Goal: Transaction & Acquisition: Purchase product/service

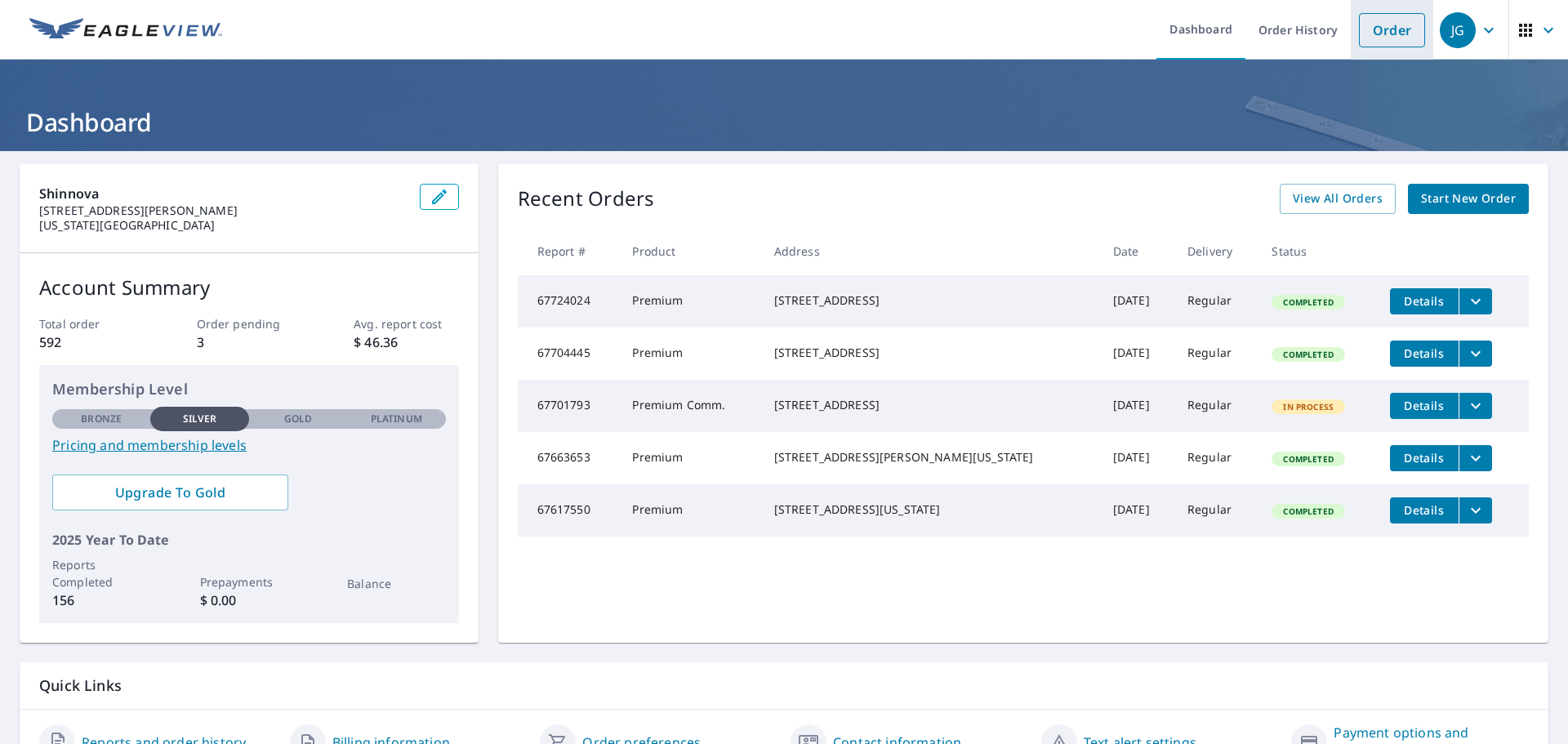
click at [1389, 35] on link "Order" at bounding box center [1392, 30] width 66 height 34
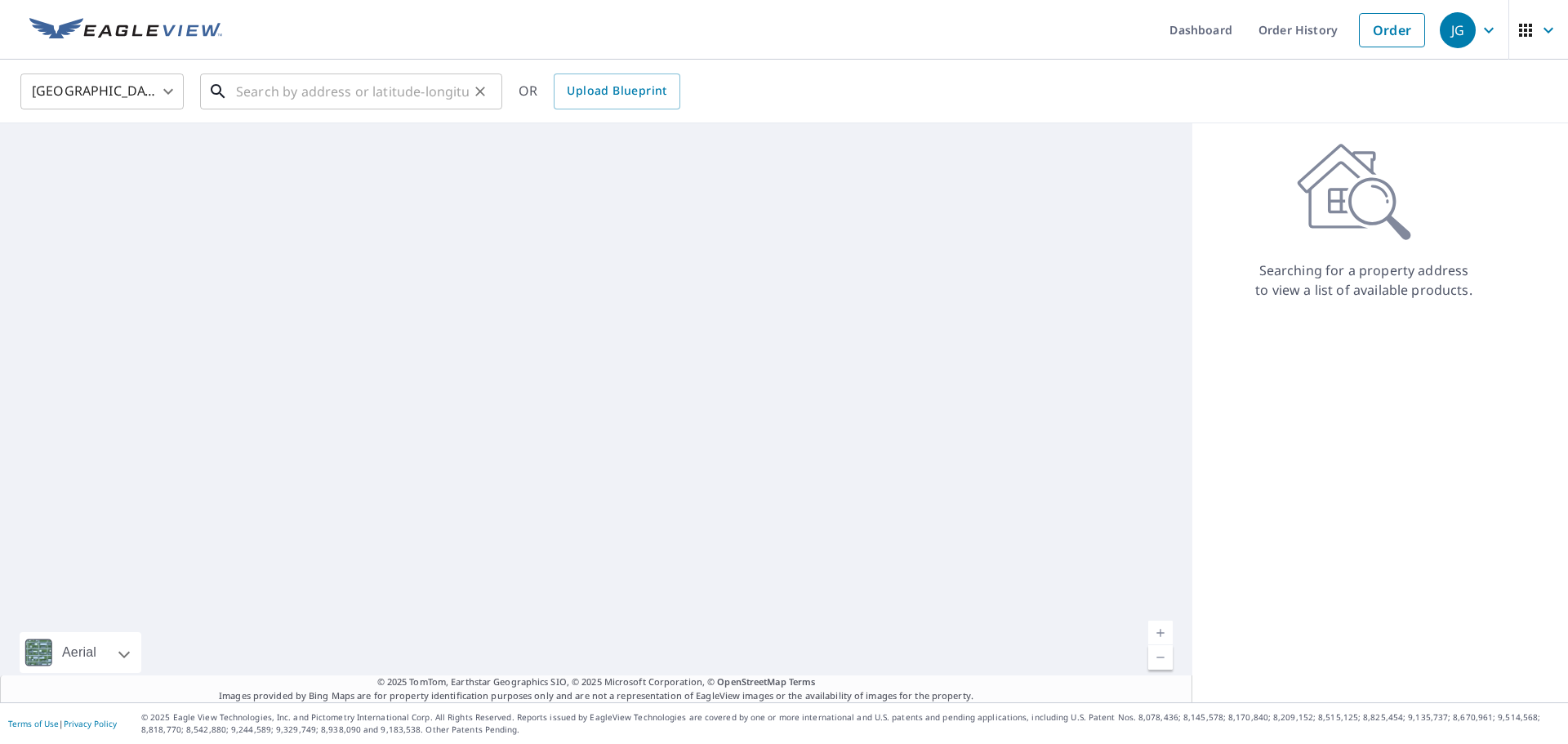
click at [453, 91] on input "text" at bounding box center [353, 92] width 233 height 46
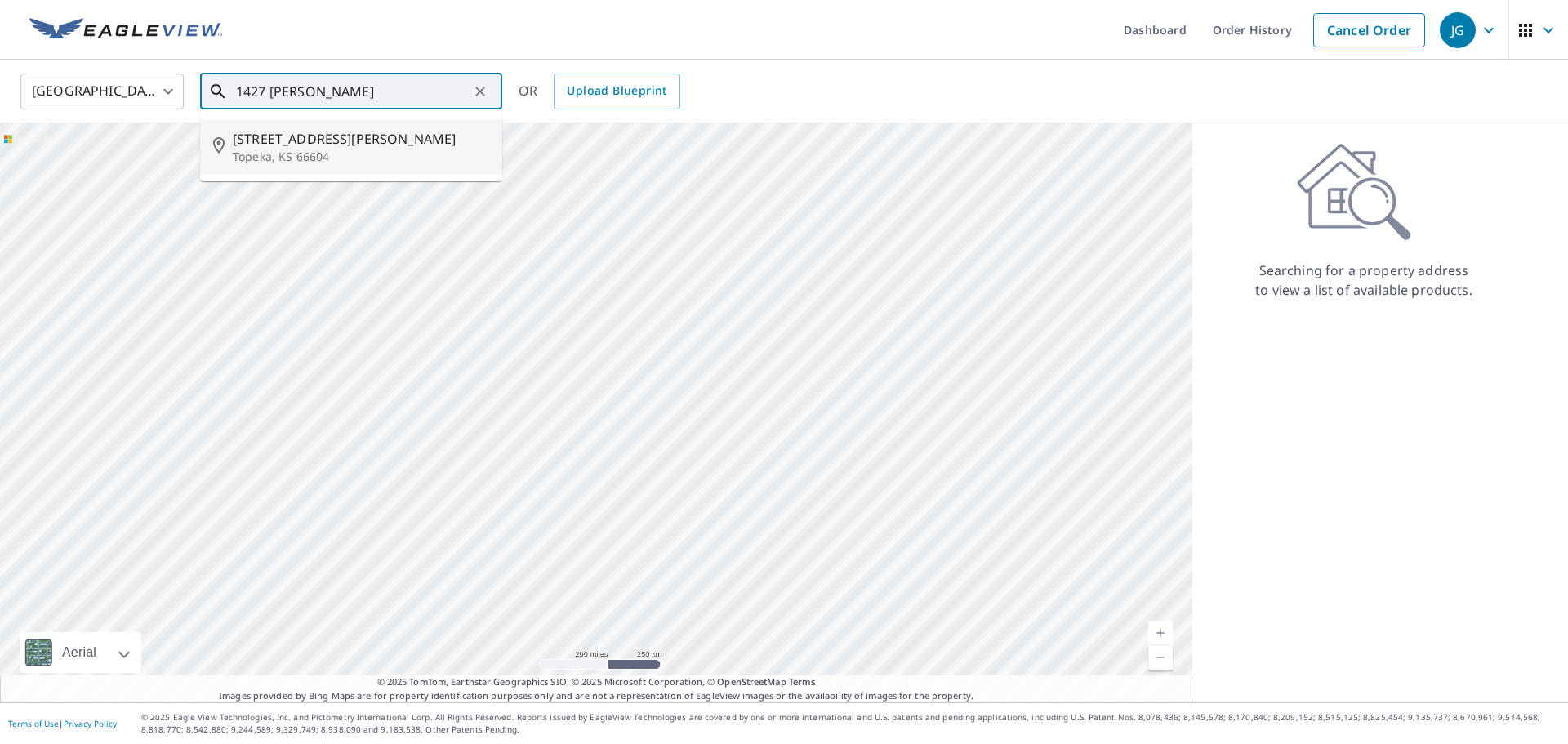
click at [429, 143] on span "[STREET_ADDRESS][PERSON_NAME]" at bounding box center [361, 139] width 256 height 20
type input "[STREET_ADDRESS][PERSON_NAME]"
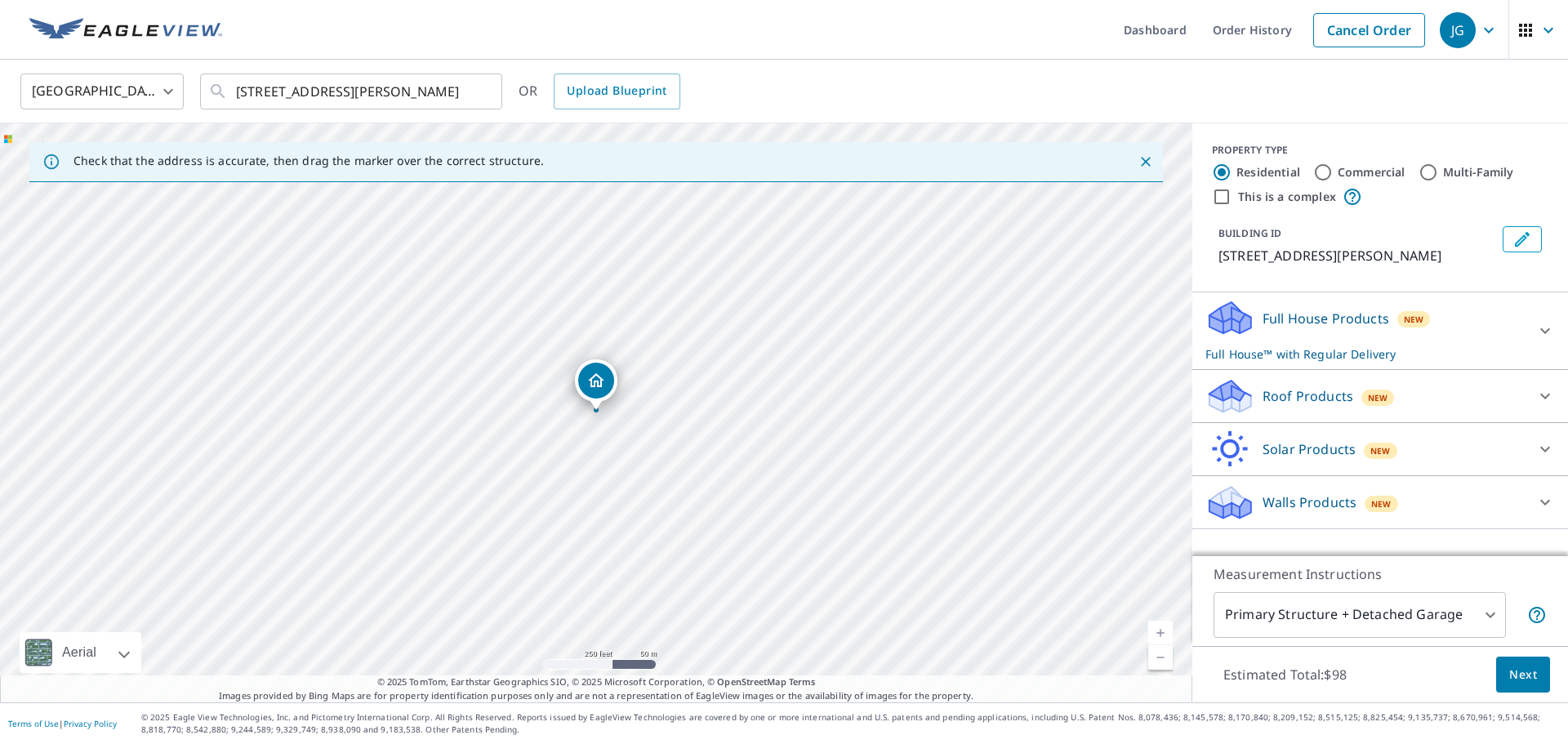
click at [1162, 633] on link "Current Level 17, Zoom In" at bounding box center [1161, 633] width 25 height 25
click at [1162, 633] on link "Current Level 18, Zoom In" at bounding box center [1161, 633] width 25 height 25
click at [1162, 633] on link "Current Level 19, Zoom In" at bounding box center [1161, 633] width 25 height 25
click at [1161, 658] on link "Current Level 20, Zoom Out" at bounding box center [1161, 658] width 25 height 25
click at [1160, 631] on link "Current Level 19, Zoom In" at bounding box center [1161, 633] width 25 height 25
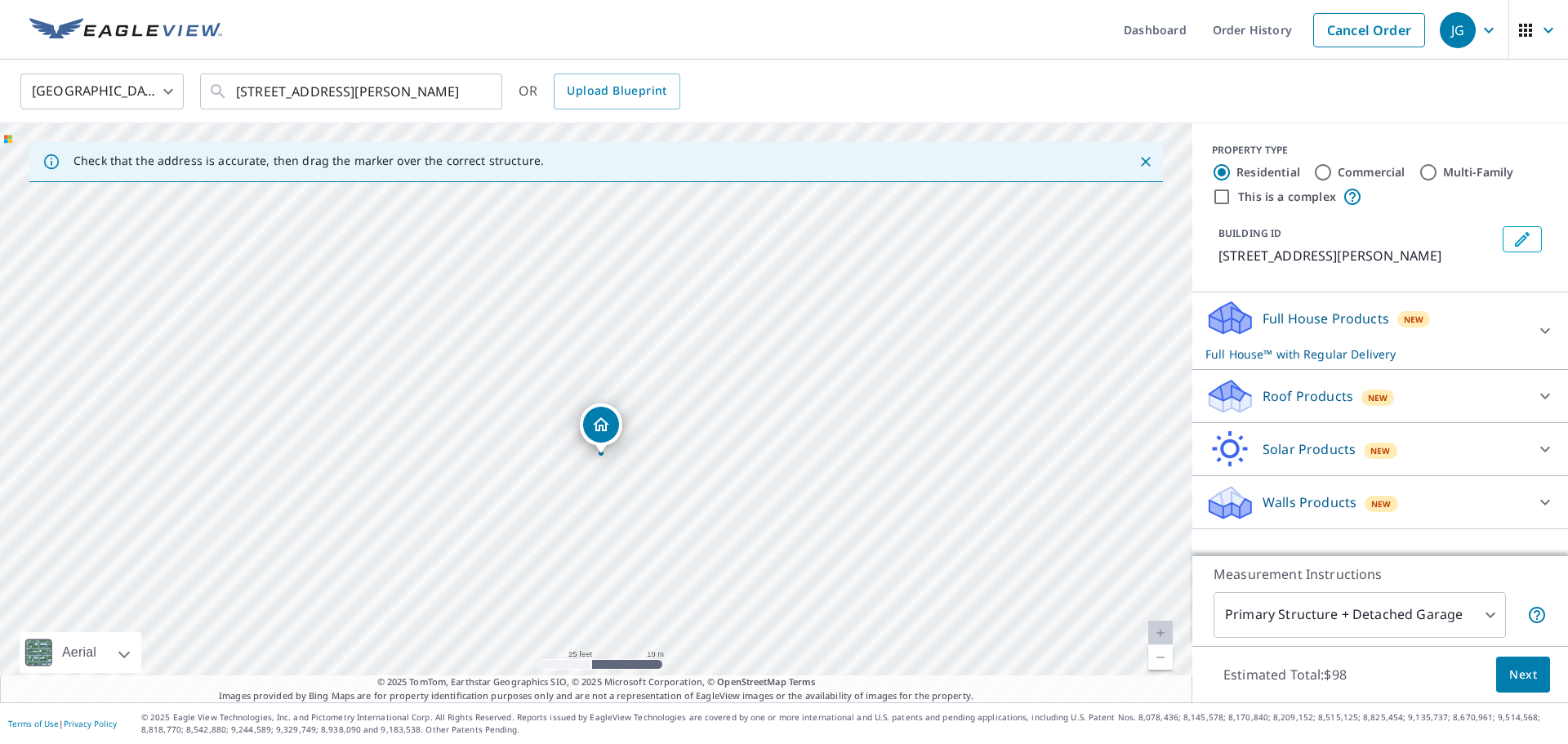
drag, startPoint x: 601, startPoint y: 378, endPoint x: 606, endPoint y: 420, distance: 42.3
click at [1456, 389] on div "Roof Products New" at bounding box center [1366, 397] width 320 height 39
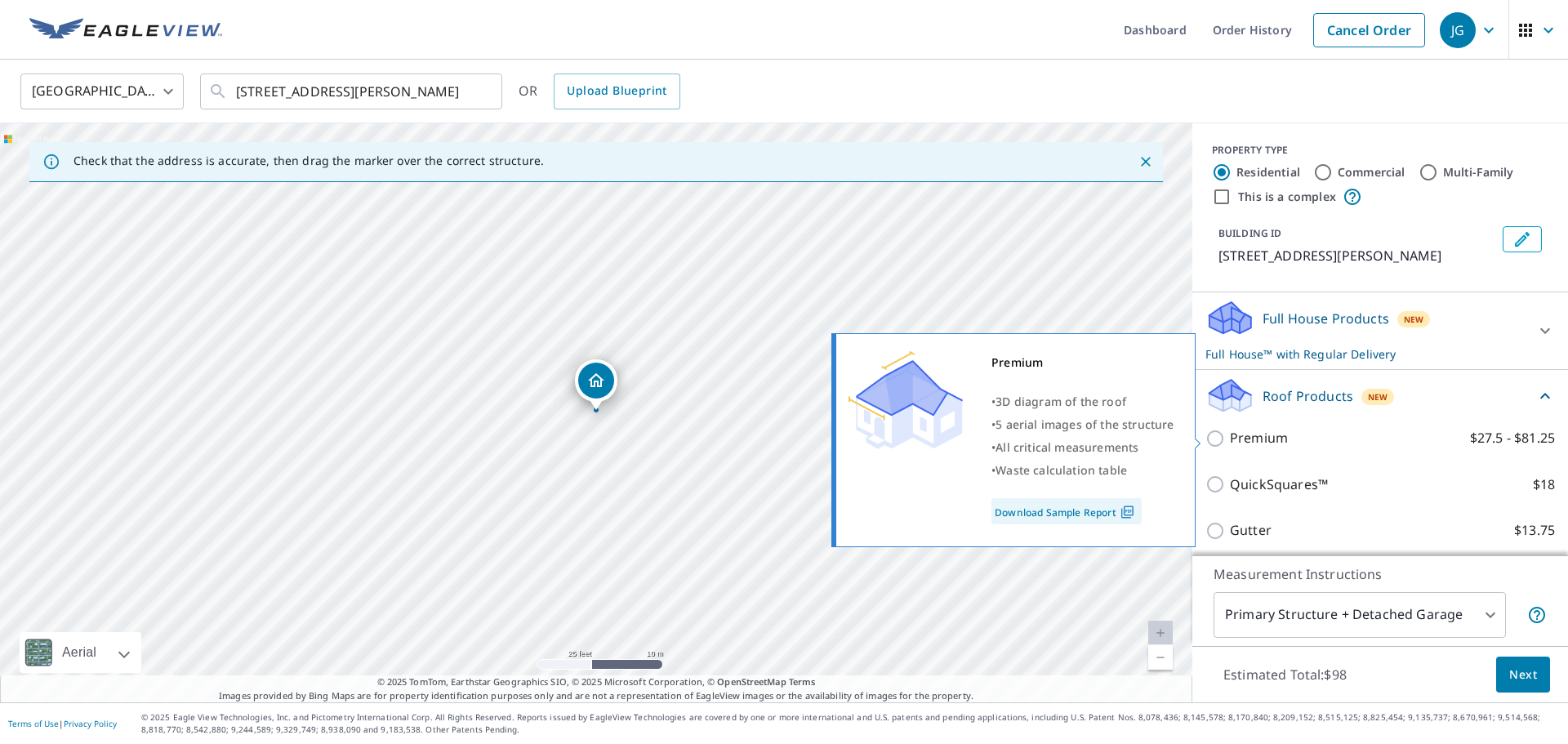
click at [1231, 443] on p "Premium" at bounding box center [1259, 438] width 58 height 21
click at [1231, 443] on input "Premium $27.5 - $81.25" at bounding box center [1218, 439] width 25 height 20
checkbox input "true"
checkbox input "false"
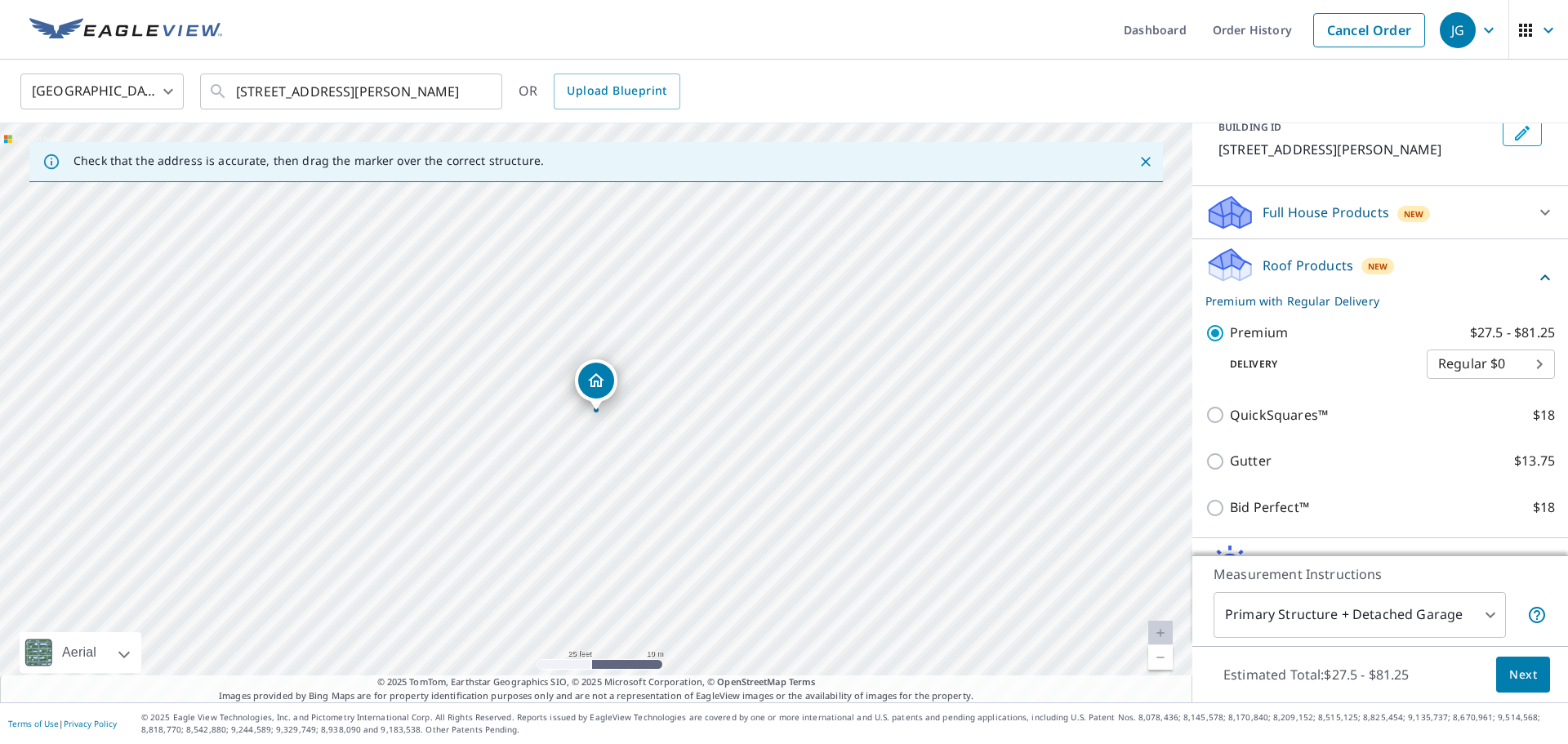
scroll to position [109, 0]
click at [1448, 617] on body "JG JG Dashboard Order History Cancel Order JG United States [GEOGRAPHIC_DATA] ​…" at bounding box center [784, 372] width 1568 height 744
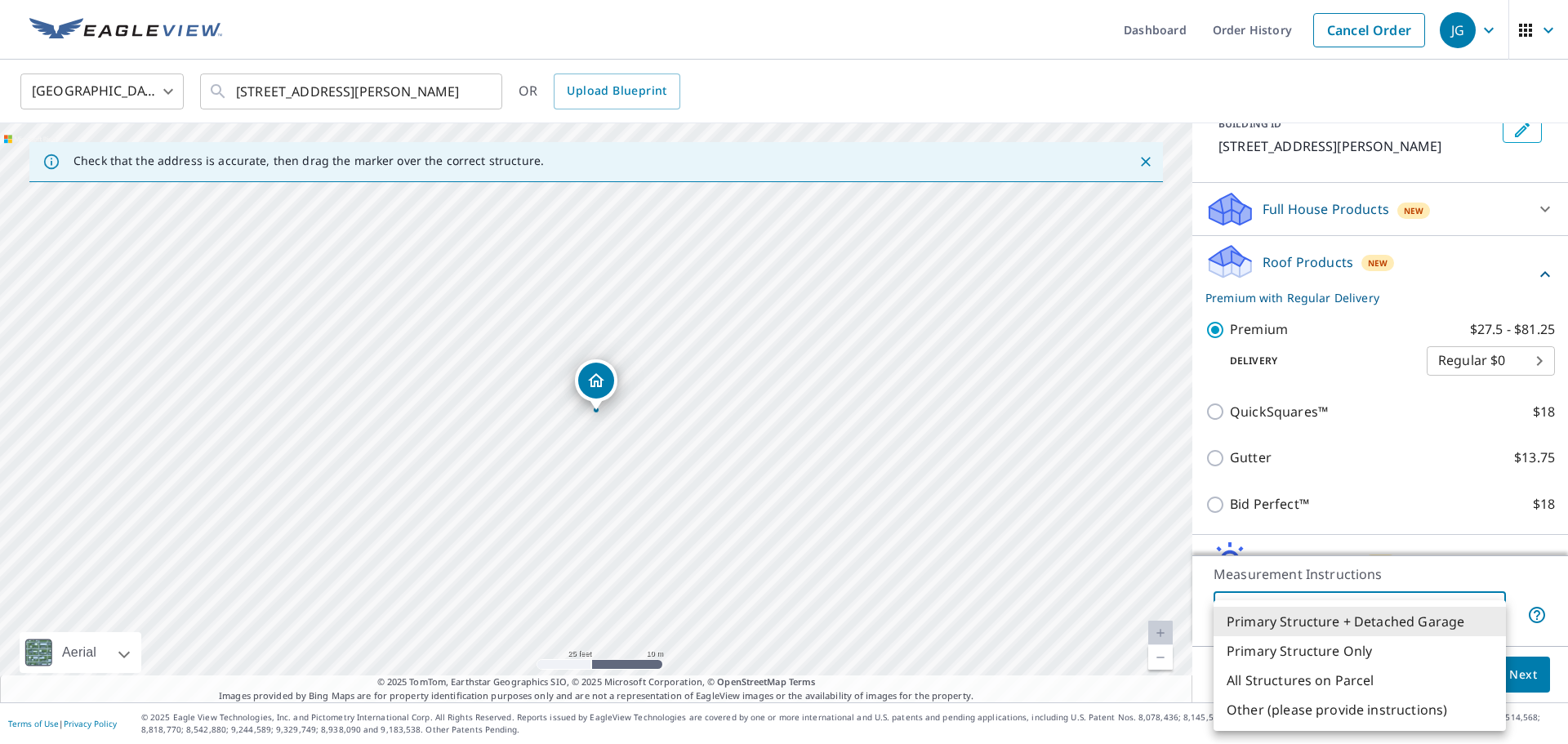
click at [1448, 617] on li "Primary Structure + Detached Garage" at bounding box center [1360, 622] width 292 height 30
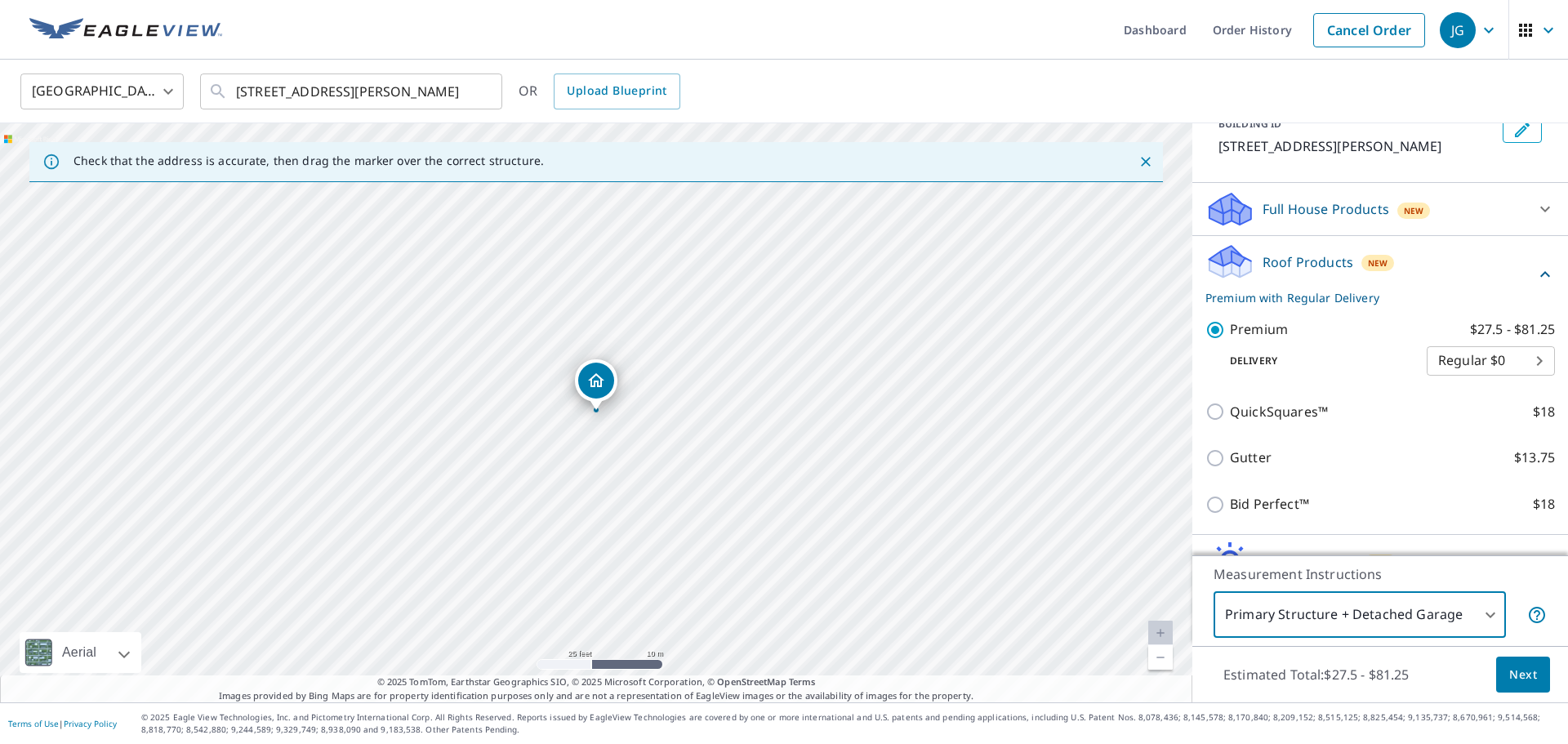
click at [1522, 676] on span "Next" at bounding box center [1524, 675] width 28 height 21
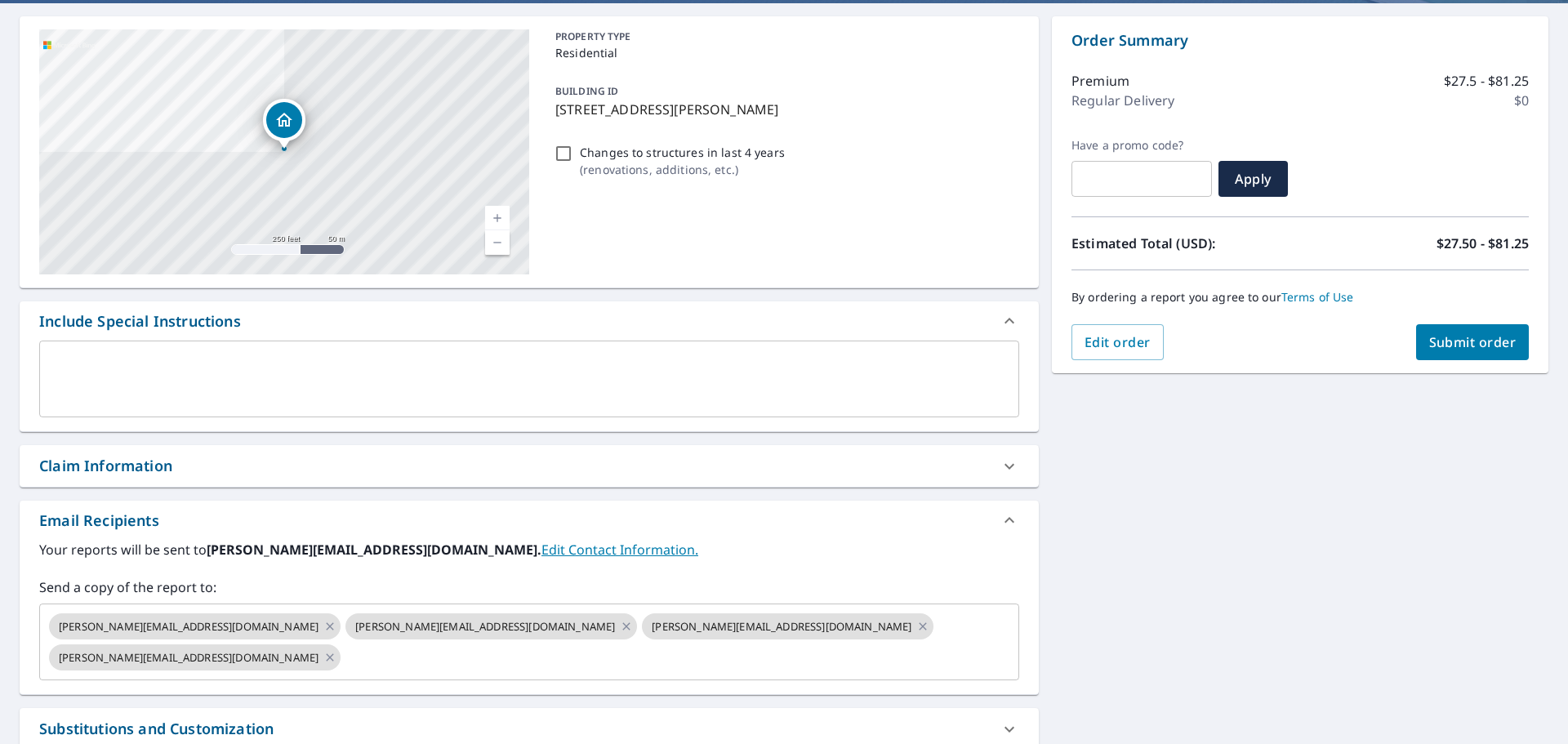
scroll to position [146, 0]
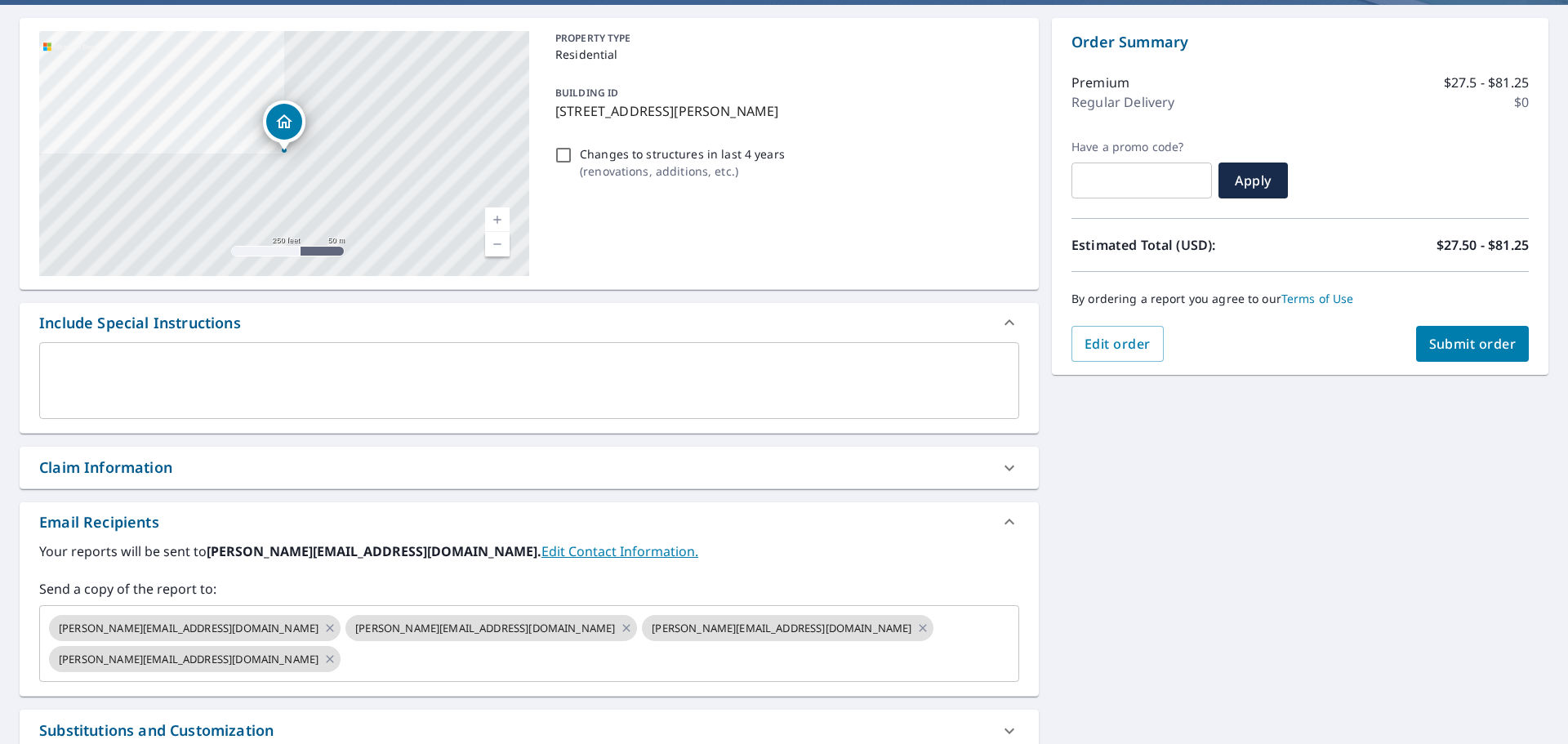
click at [1469, 352] on span "Submit order" at bounding box center [1473, 344] width 87 height 18
